Goal: Task Accomplishment & Management: Manage account settings

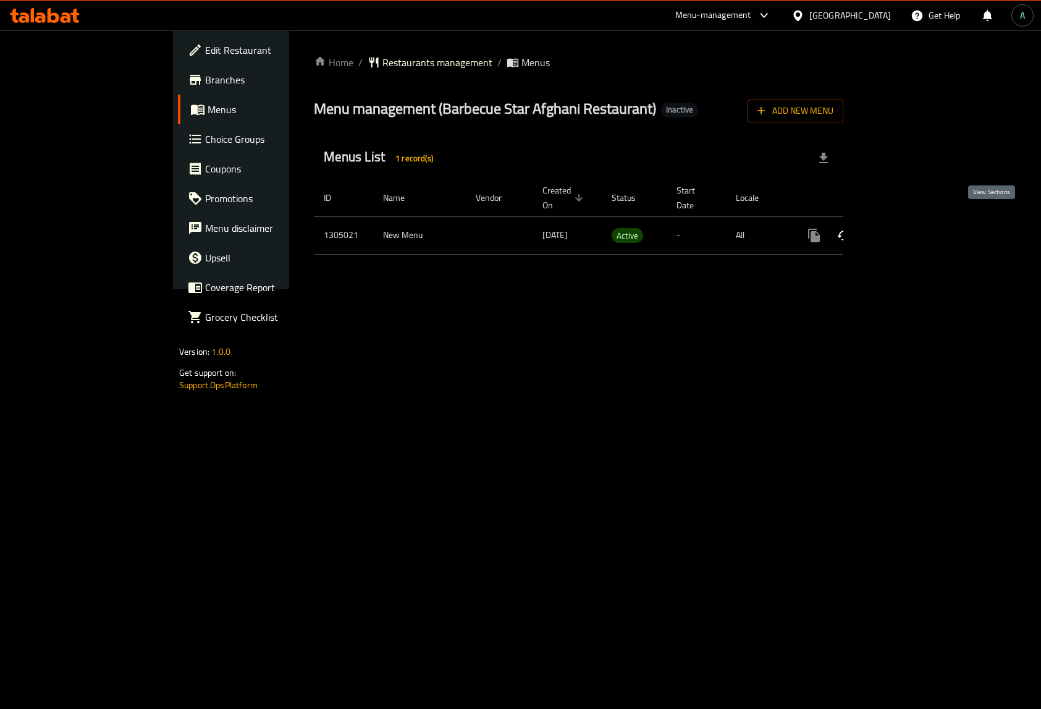
click at [909, 230] on icon "enhanced table" at bounding box center [903, 235] width 11 height 11
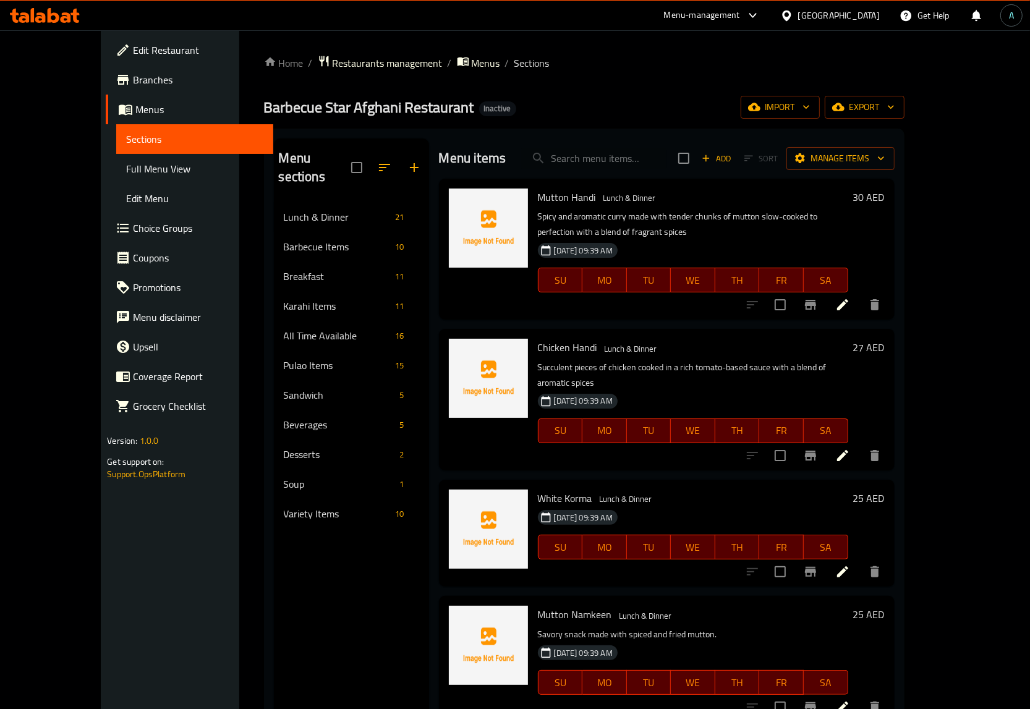
click at [126, 171] on span "Full Menu View" at bounding box center [194, 168] width 137 height 15
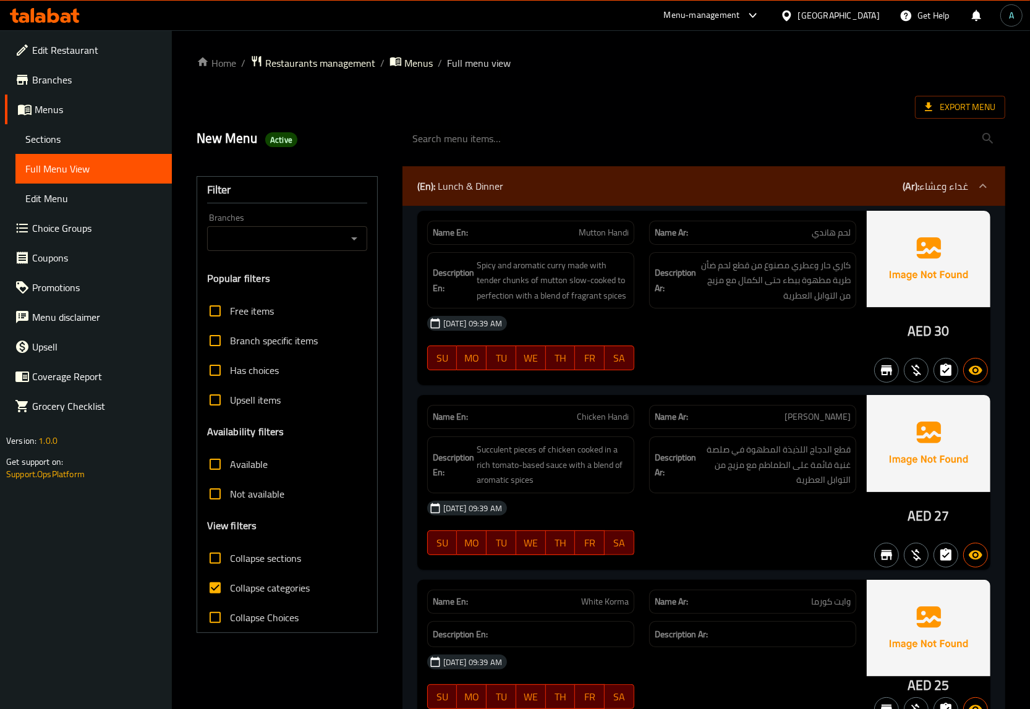
click at [248, 594] on span "Collapse categories" at bounding box center [270, 587] width 80 height 15
click at [230, 594] on input "Collapse categories" at bounding box center [215, 588] width 30 height 30
checkbox input "false"
drag, startPoint x: 909, startPoint y: 334, endPoint x: 719, endPoint y: 336, distance: 190.4
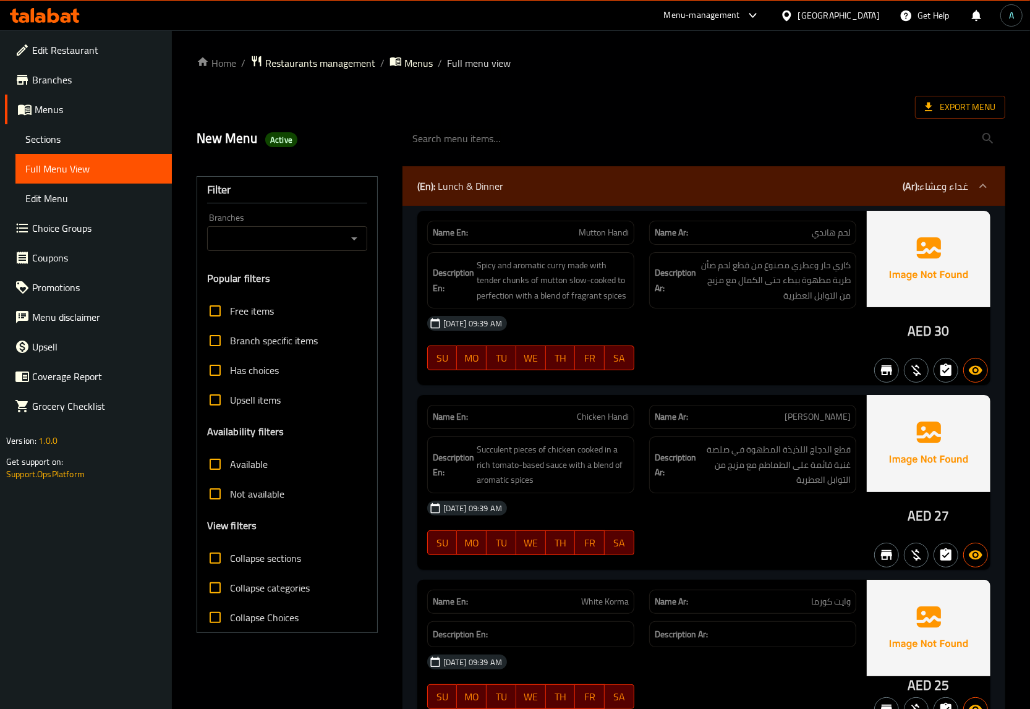
click at [928, 334] on span "AED" at bounding box center [919, 331] width 24 height 24
copy span "AED"
click at [279, 139] on span "Active" at bounding box center [281, 140] width 32 height 12
copy span "Active"
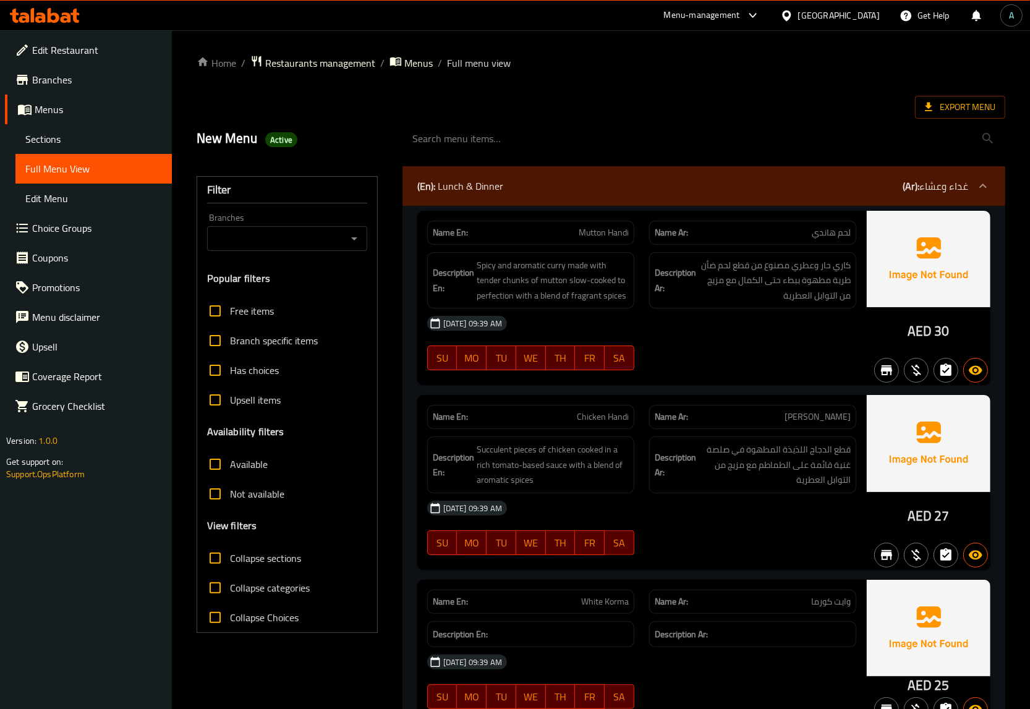
click at [947, 99] on span "Export Menu" at bounding box center [960, 106] width 70 height 15
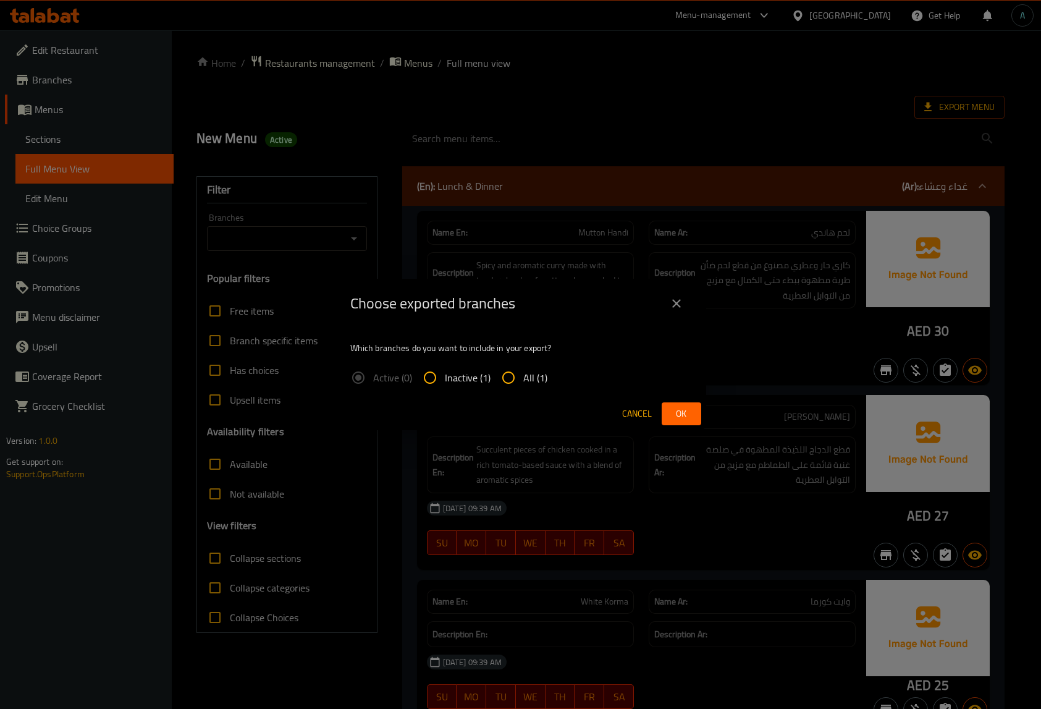
click at [531, 376] on span "All (1)" at bounding box center [535, 377] width 24 height 15
click at [523, 376] on input "All (1)" at bounding box center [509, 378] width 30 height 30
radio input "true"
click at [689, 422] on button "Ok" at bounding box center [682, 413] width 40 height 23
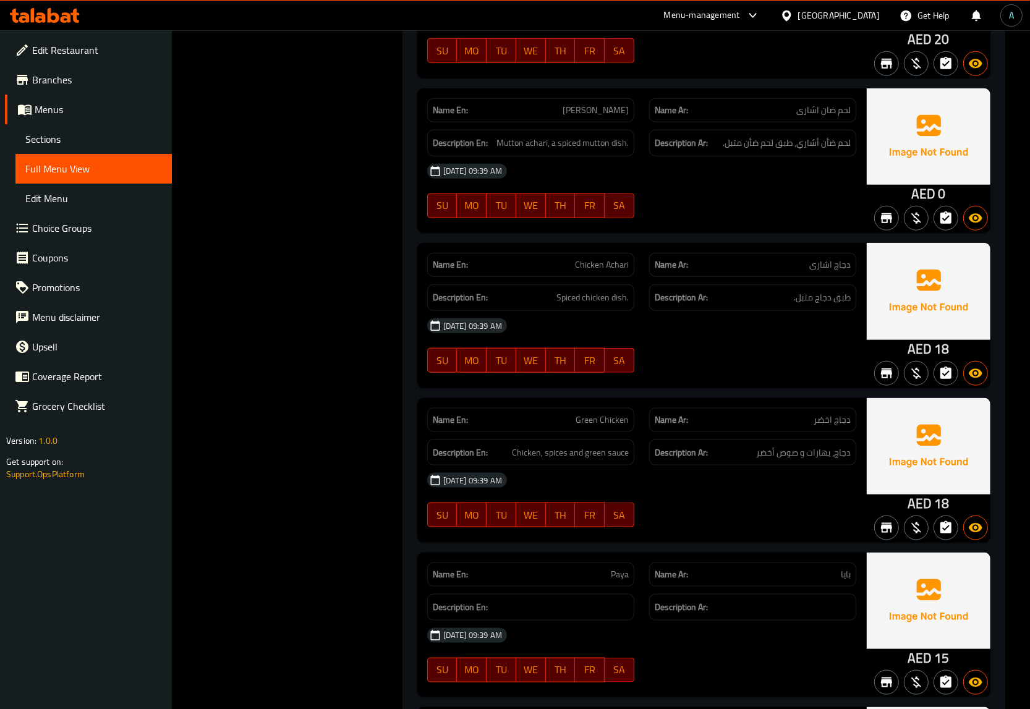
scroll to position [1159, 0]
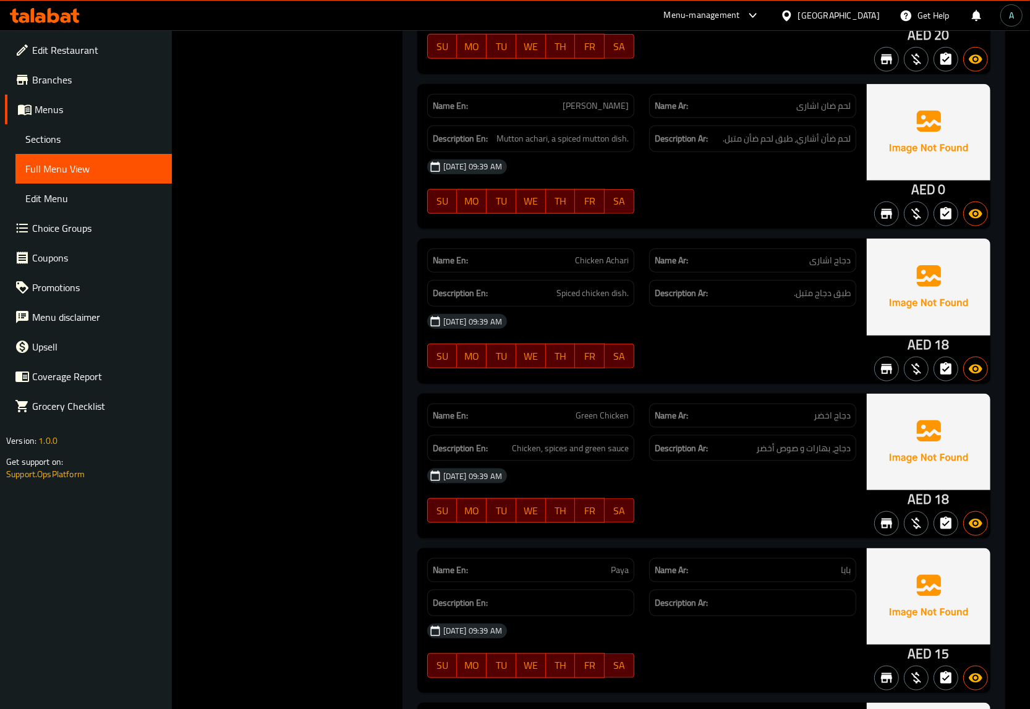
click at [582, 99] on span "[PERSON_NAME]" at bounding box center [595, 105] width 66 height 13
copy span "[PERSON_NAME]"
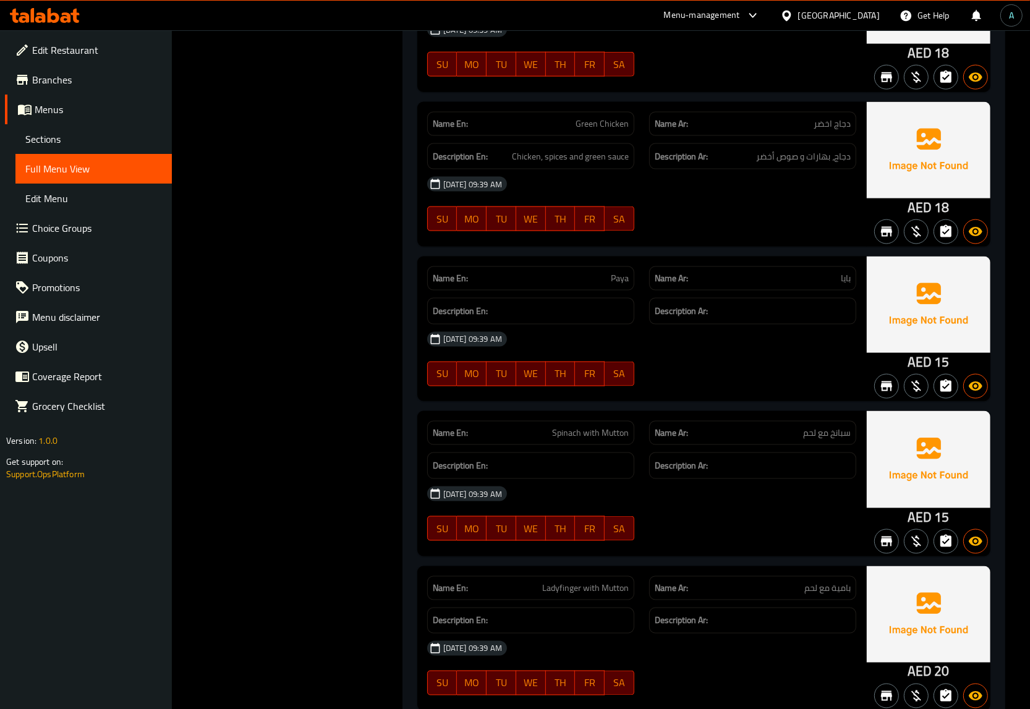
scroll to position [1468, 0]
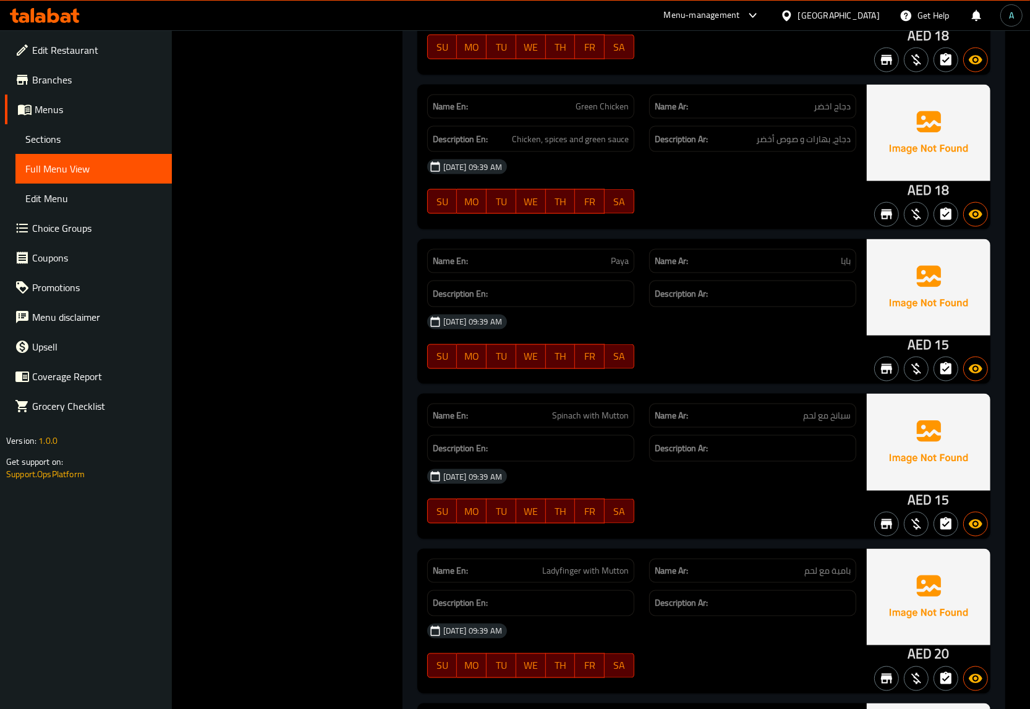
click at [595, 409] on span "Spinach with Mutton" at bounding box center [590, 415] width 77 height 13
copy span "Spinach with Mutton"
drag, startPoint x: 529, startPoint y: 99, endPoint x: 316, endPoint y: 80, distance: 214.1
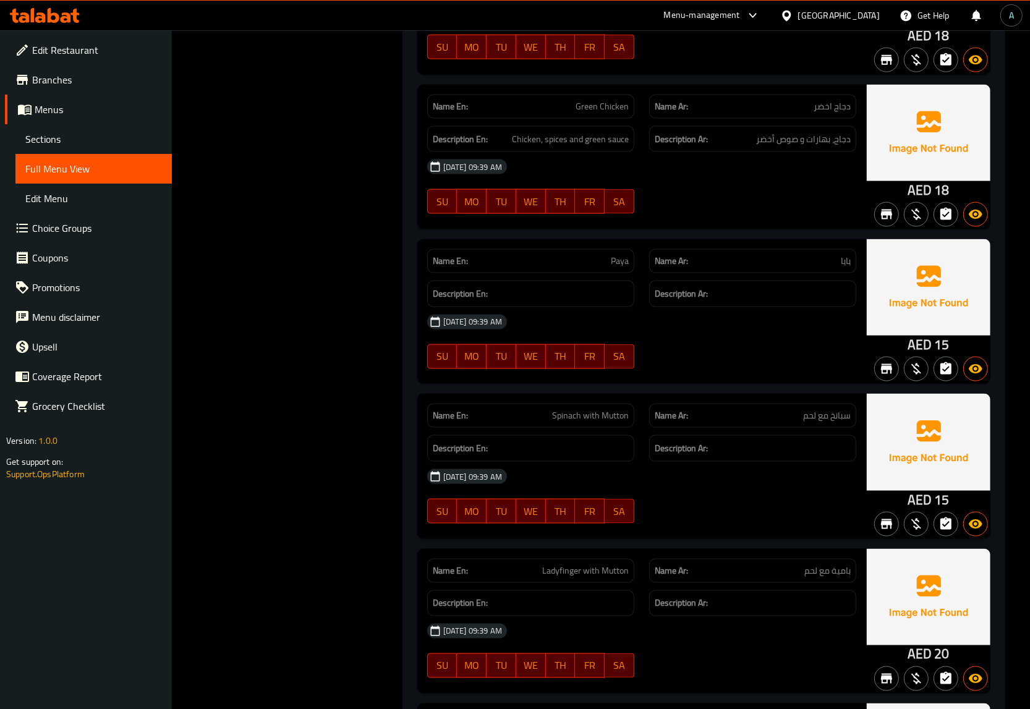
click at [529, 100] on p "Name En: Green Chicken" at bounding box center [531, 106] width 196 height 13
click at [586, 564] on span "Ladyfinger with Mutton" at bounding box center [585, 570] width 87 height 13
click at [585, 564] on span "Ladyfinger with Mutton" at bounding box center [585, 570] width 87 height 13
copy span "Ladyfinger with Mutton"
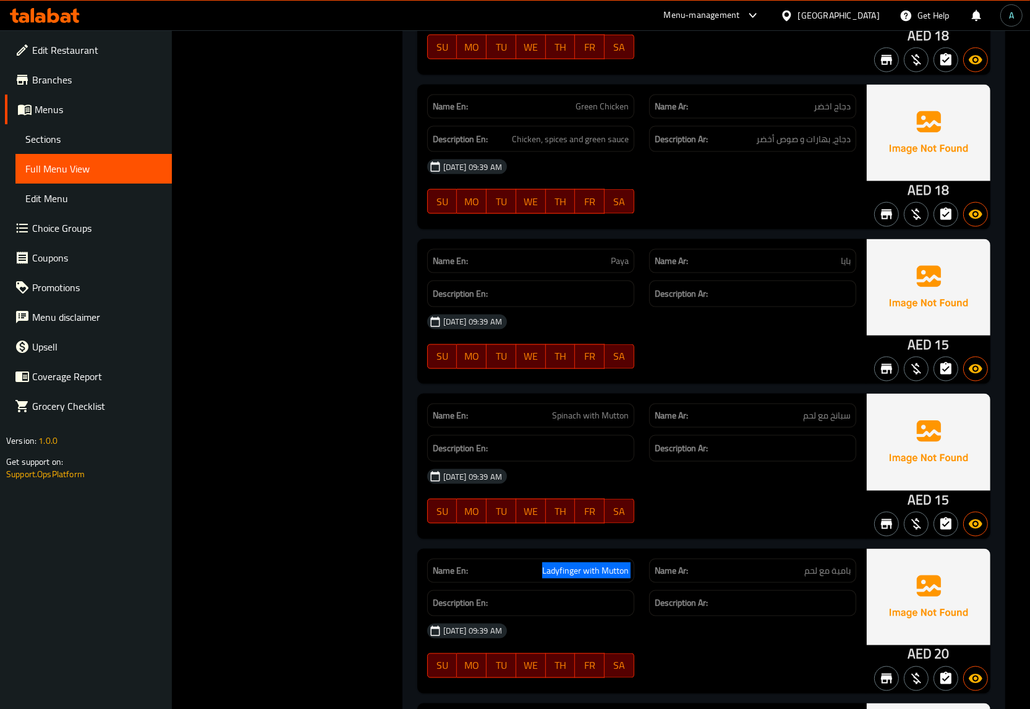
click at [529, 551] on div "Name En: Ladyfinger with [PERSON_NAME]" at bounding box center [531, 570] width 222 height 39
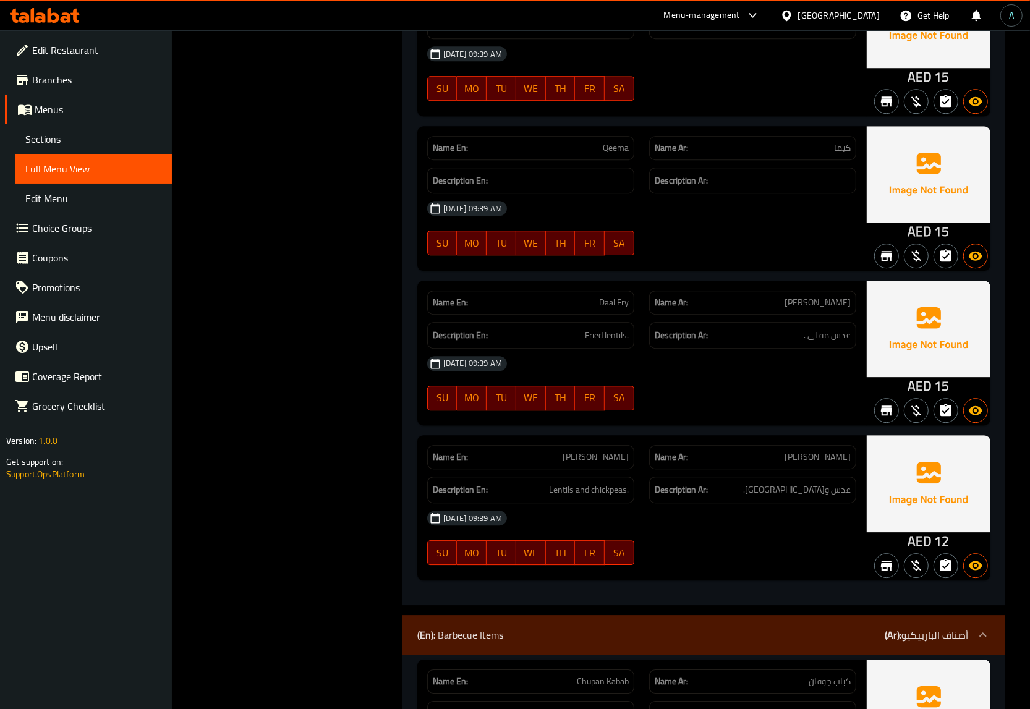
scroll to position [3061, 0]
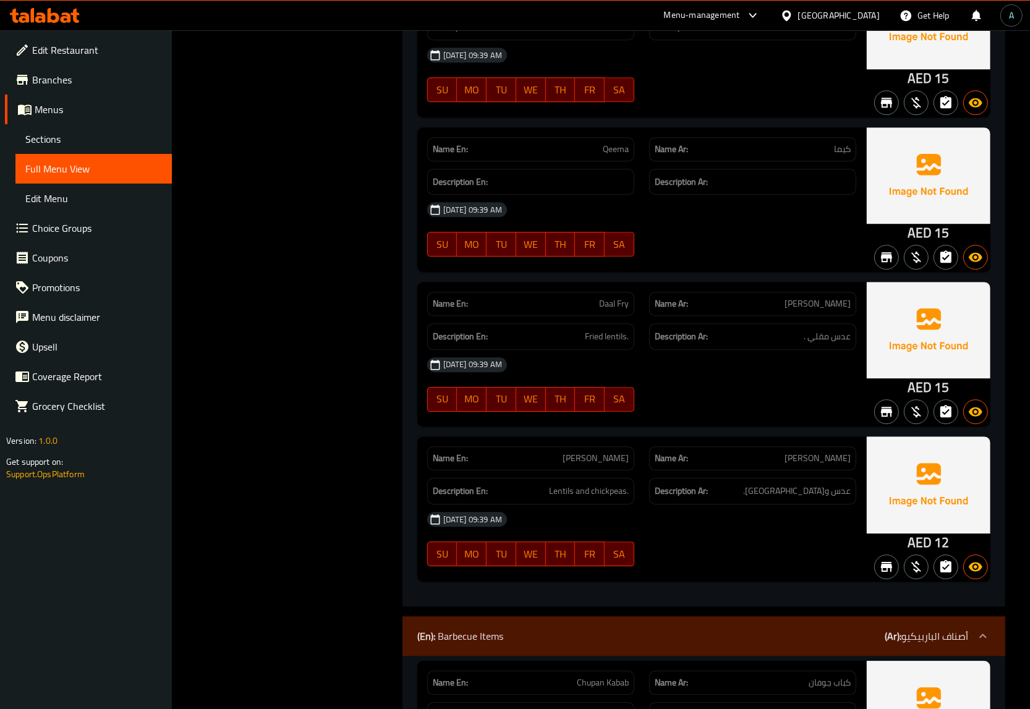
click at [492, 379] on div "SU MO TU WE TH FR SA" at bounding box center [531, 399] width 222 height 40
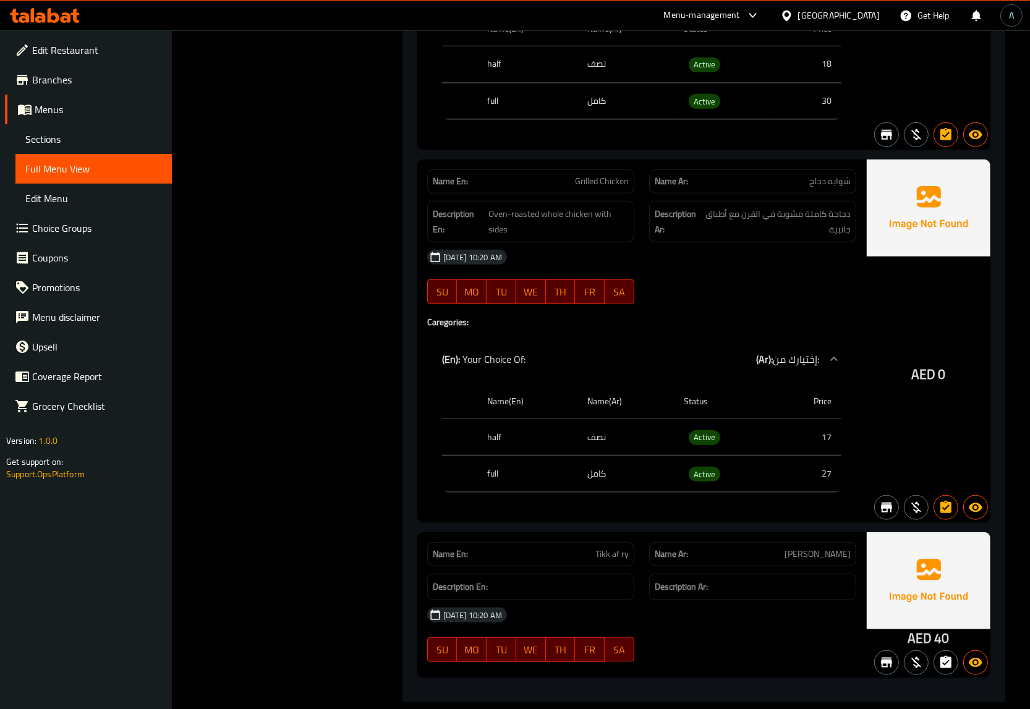
scroll to position [5224, 0]
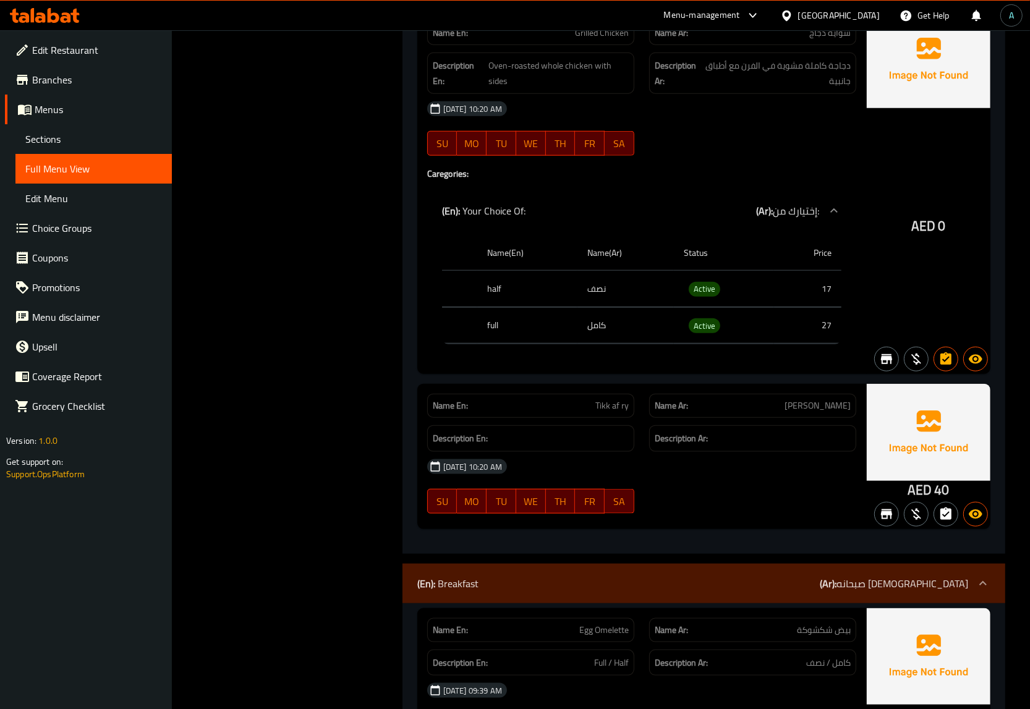
copy span "Tikk af ry"
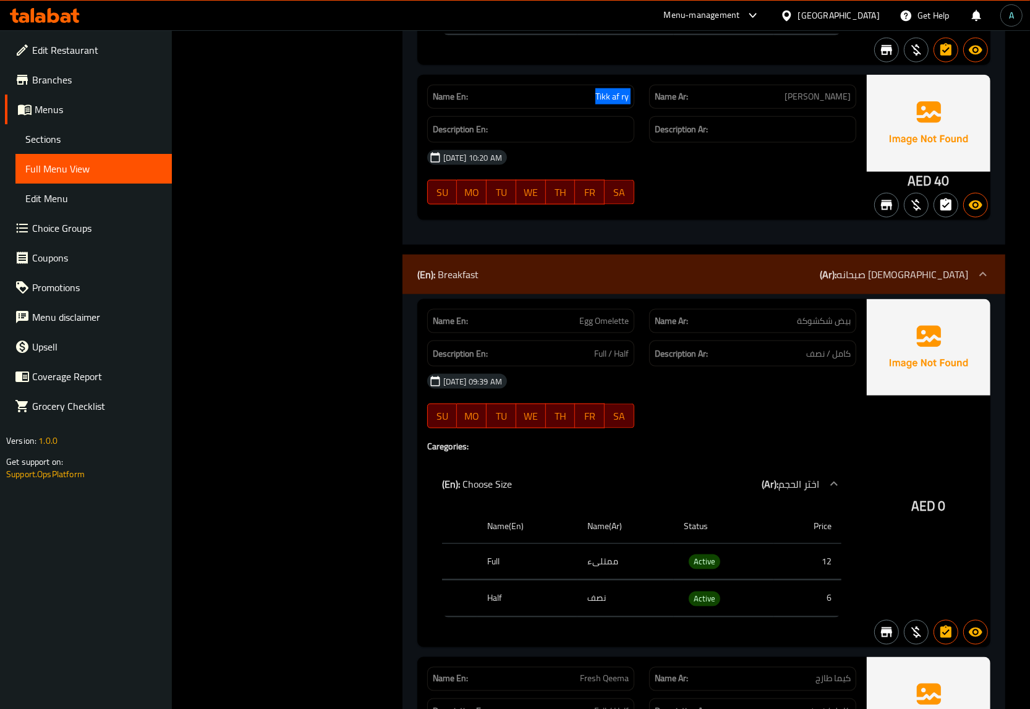
scroll to position [5456, 0]
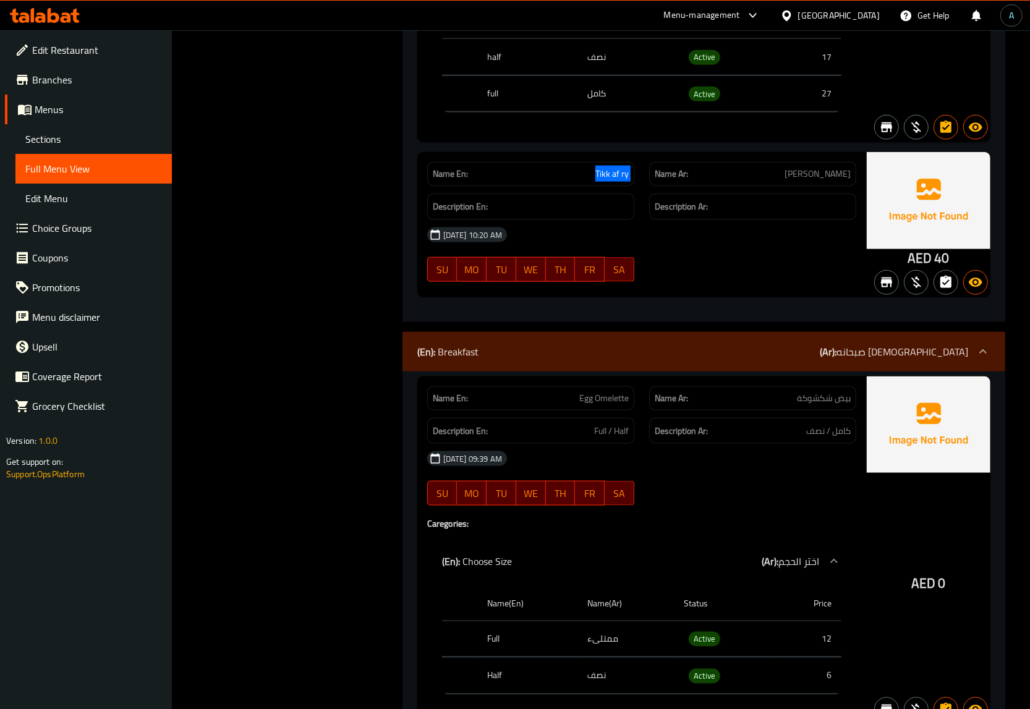
copy span "Tikk af ry"
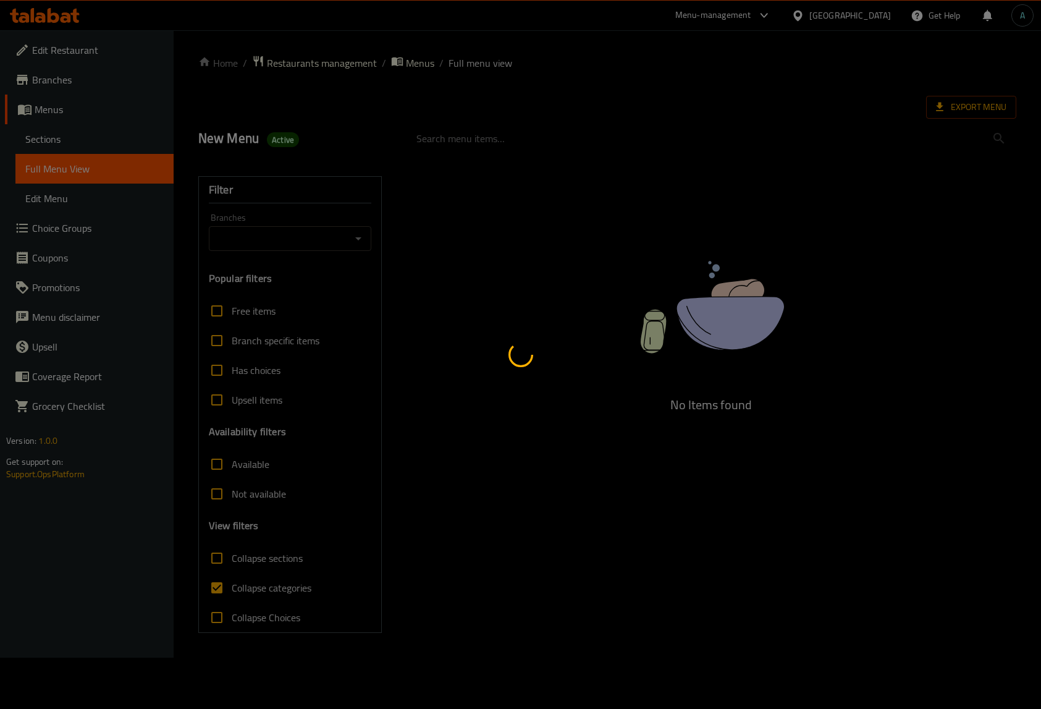
click at [79, 138] on div at bounding box center [520, 354] width 1041 height 709
click at [75, 139] on div at bounding box center [520, 354] width 1041 height 709
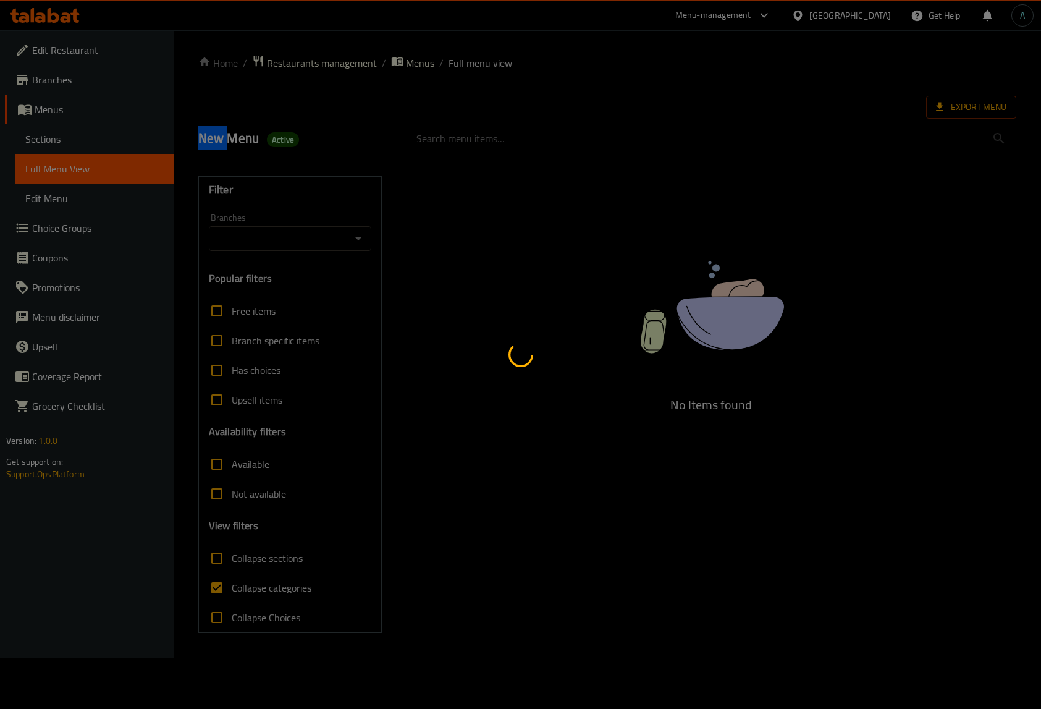
click at [75, 139] on div at bounding box center [520, 354] width 1041 height 709
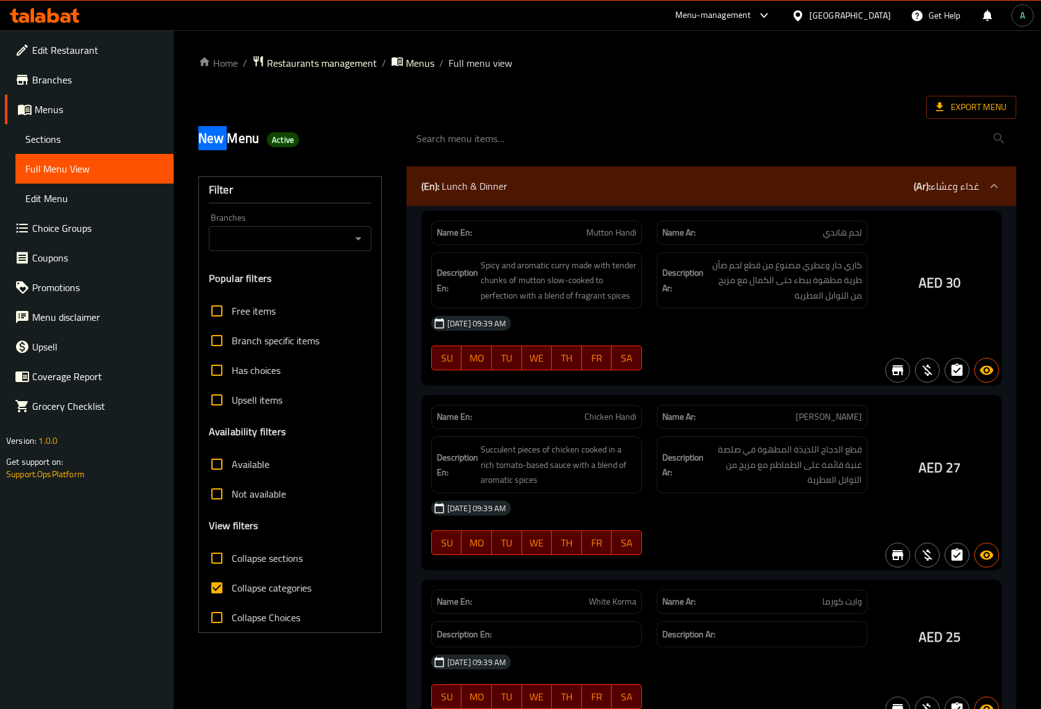
click at [109, 137] on span "Sections" at bounding box center [94, 139] width 138 height 15
click at [75, 148] on link "Sections" at bounding box center [94, 139] width 158 height 30
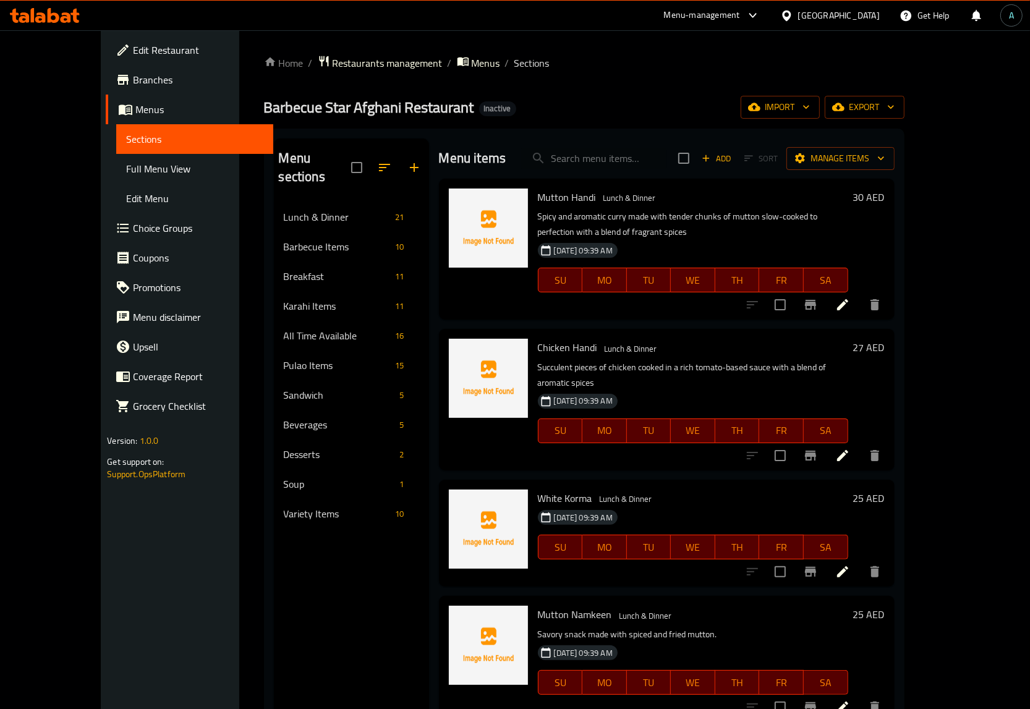
click at [116, 148] on link "Sections" at bounding box center [194, 139] width 156 height 30
click at [619, 153] on input "search" at bounding box center [594, 159] width 146 height 22
paste input "Tikk af ry"
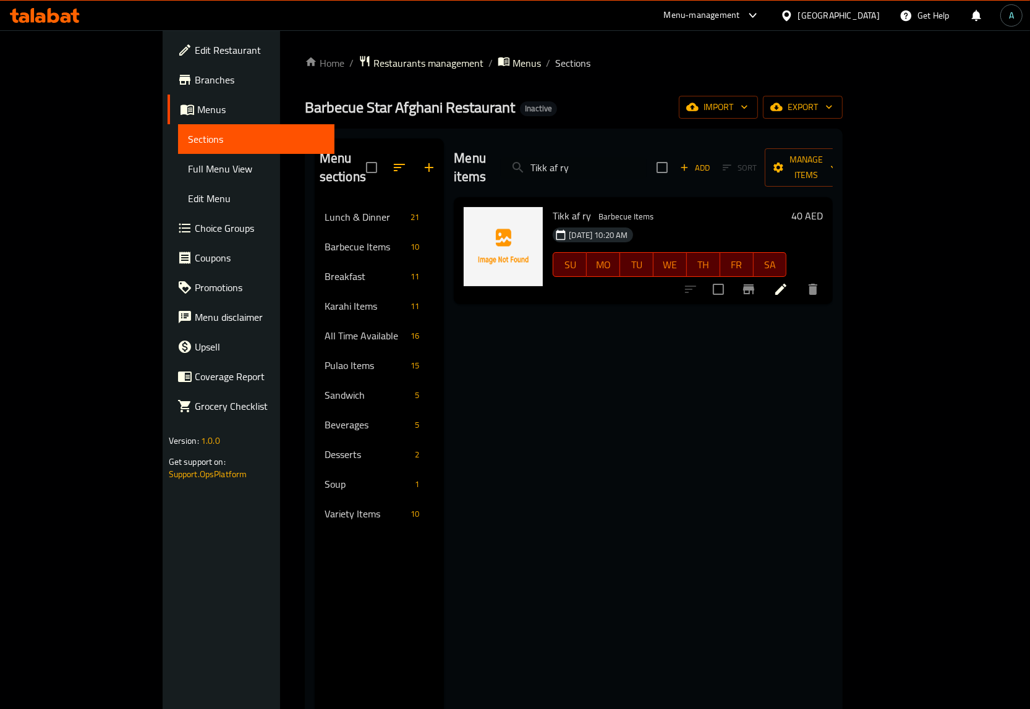
type input "Tikk af ry"
click at [786, 284] on icon at bounding box center [780, 289] width 11 height 11
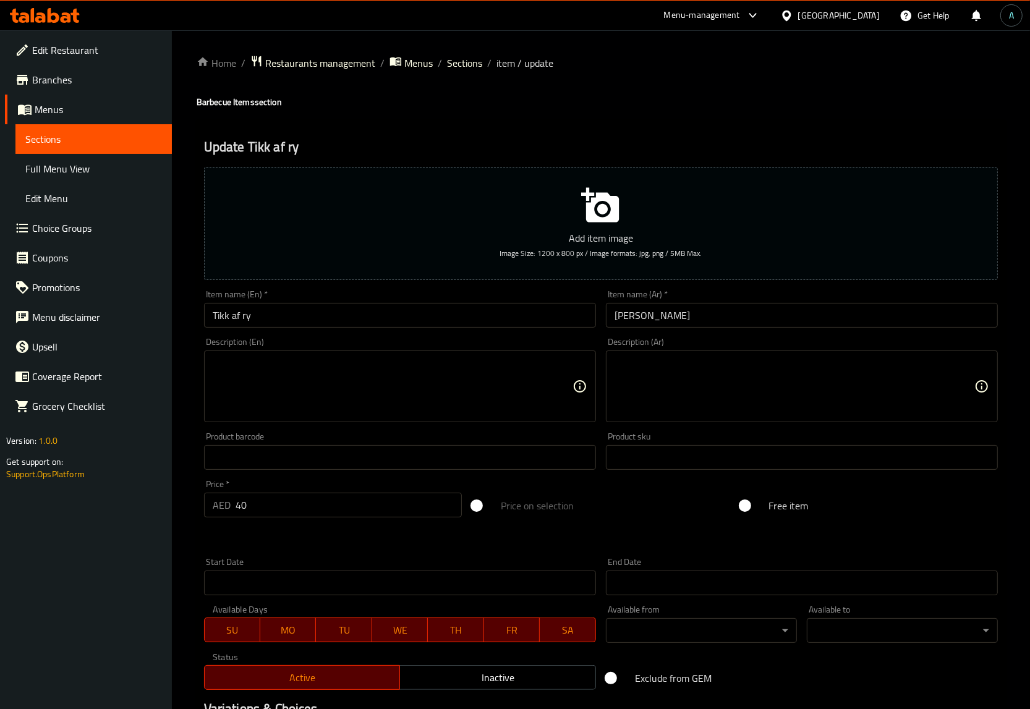
click at [235, 318] on input "Tikk af ry" at bounding box center [400, 315] width 392 height 25
click at [245, 316] on input "Tikk a f ry" at bounding box center [400, 315] width 392 height 25
click at [232, 320] on input "Tikk a fry" at bounding box center [400, 315] width 392 height 25
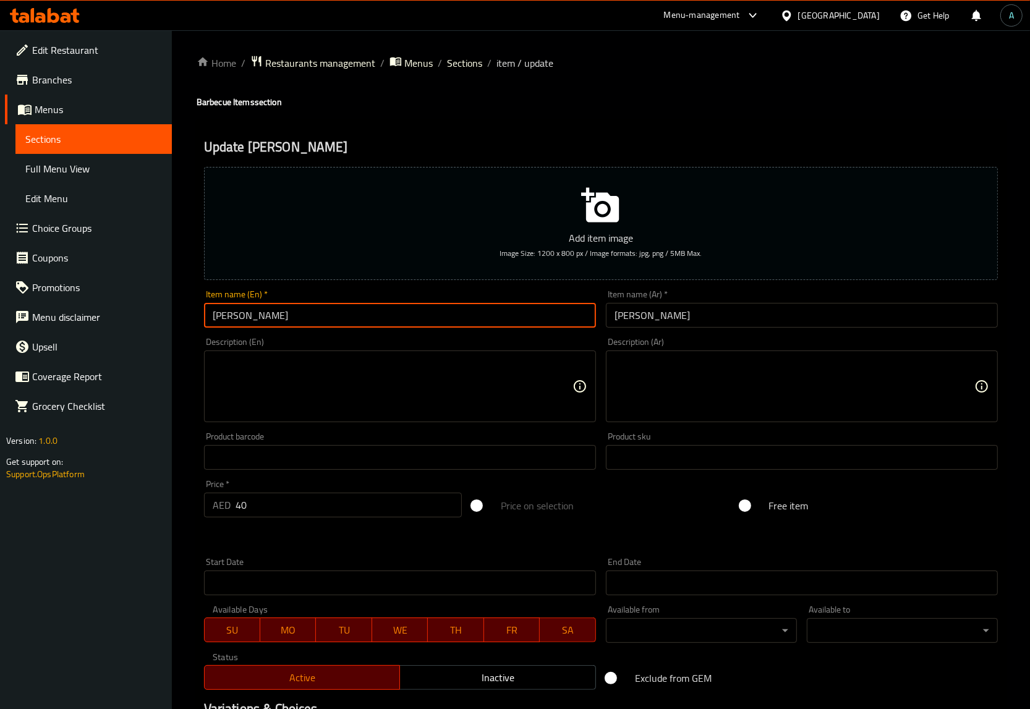
type input "Tikka fry"
